Goal: Task Accomplishment & Management: Use online tool/utility

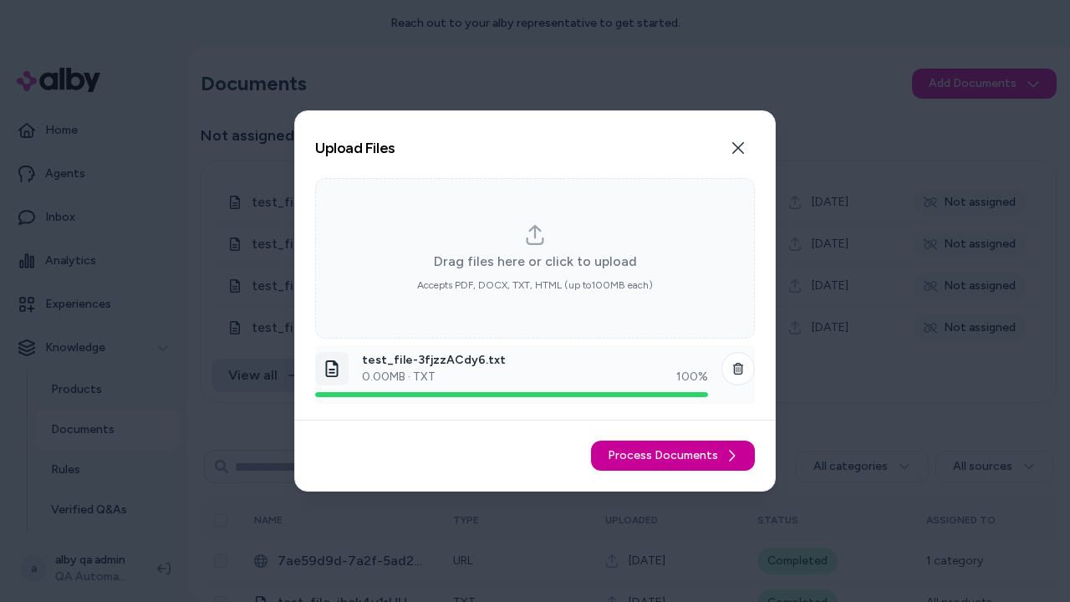
click at [675, 455] on span "Process Documents" at bounding box center [662, 455] width 110 height 17
